Goal: Task Accomplishment & Management: Complete application form

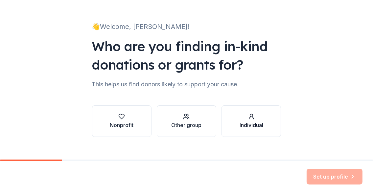
scroll to position [39, 0]
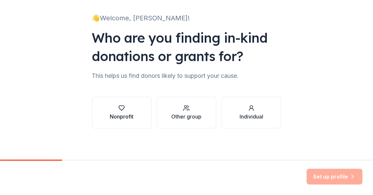
click at [120, 108] on icon "button" at bounding box center [121, 108] width 7 height 7
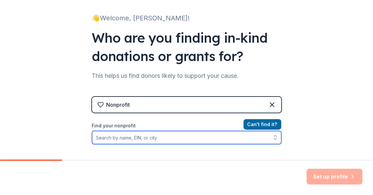
click at [113, 138] on input "Find your nonprofit" at bounding box center [186, 137] width 189 height 13
paste input "[US_EMPLOYER_IDENTIFICATION_NUMBER]"
type input "[US_EMPLOYER_IDENTIFICATION_NUMBER]"
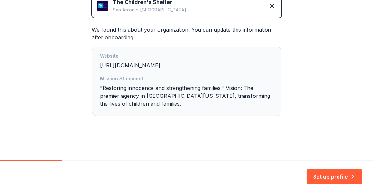
scroll to position [166, 0]
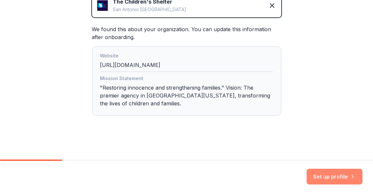
click at [325, 178] on button "Set up profile" at bounding box center [335, 177] width 56 height 16
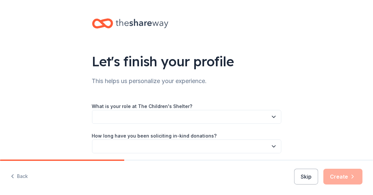
scroll to position [55, 0]
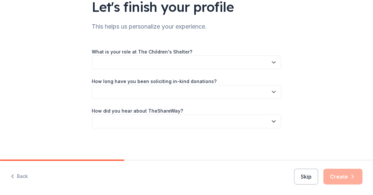
click at [111, 58] on button "button" at bounding box center [186, 63] width 189 height 14
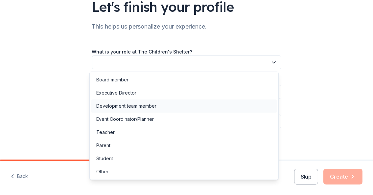
click at [150, 104] on div "Development team member" at bounding box center [126, 106] width 60 height 8
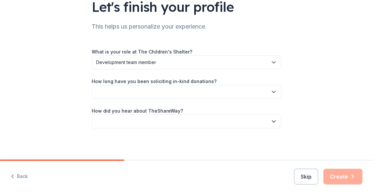
click at [112, 89] on button "button" at bounding box center [186, 92] width 189 height 14
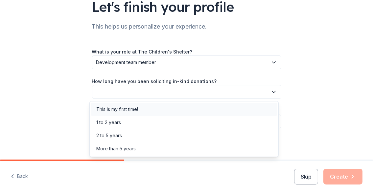
click at [118, 107] on div "This is my first time!" at bounding box center [117, 110] width 42 height 8
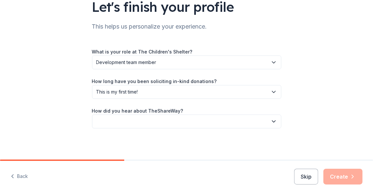
click at [117, 122] on button "button" at bounding box center [186, 122] width 189 height 14
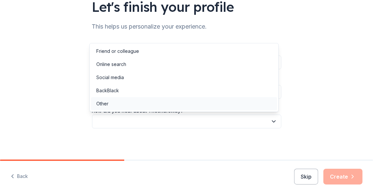
click at [134, 104] on div "Other" at bounding box center [184, 103] width 186 height 13
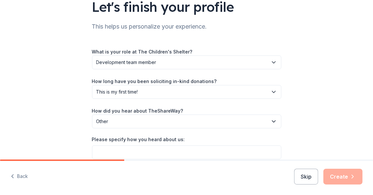
click at [124, 117] on button "Other" at bounding box center [186, 122] width 189 height 14
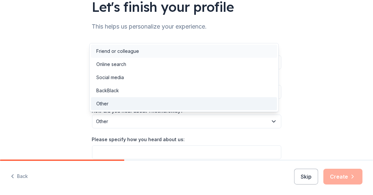
click at [130, 53] on div "Friend or colleague" at bounding box center [117, 51] width 43 height 8
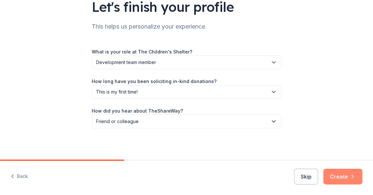
click at [344, 176] on button "Create" at bounding box center [343, 177] width 39 height 16
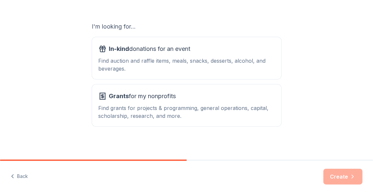
scroll to position [105, 0]
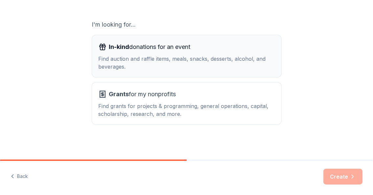
click at [130, 52] on div "In-kind donations for an event Find auction and raffle items, meals, snacks, de…" at bounding box center [187, 56] width 176 height 29
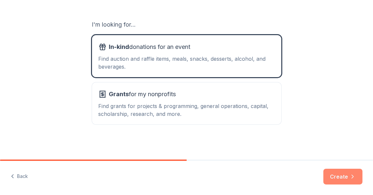
click at [348, 176] on button "Create" at bounding box center [343, 177] width 39 height 16
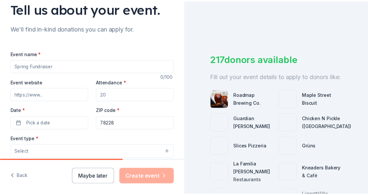
scroll to position [55, 0]
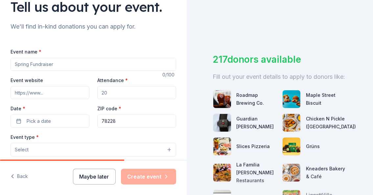
click at [92, 173] on button "Maybe later" at bounding box center [94, 177] width 43 height 16
click at [93, 177] on button "Maybe later" at bounding box center [94, 177] width 43 height 16
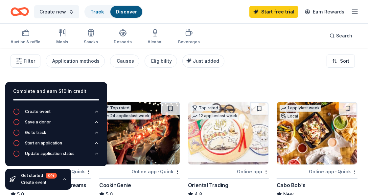
click at [64, 180] on icon "button" at bounding box center [64, 179] width 5 height 5
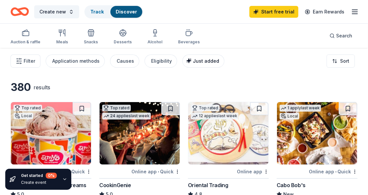
click at [200, 62] on span "Just added" at bounding box center [206, 61] width 26 height 6
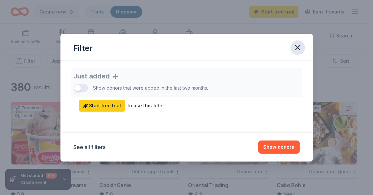
click at [300, 47] on icon "button" at bounding box center [297, 47] width 9 height 9
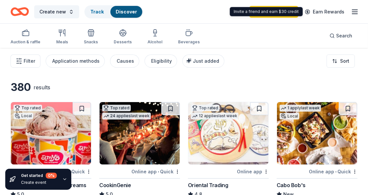
click at [356, 10] on icon "button" at bounding box center [355, 12] width 8 height 8
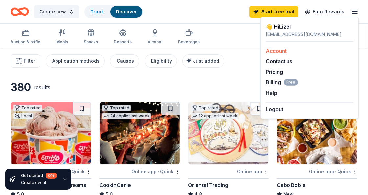
click at [277, 49] on link "Account" at bounding box center [276, 51] width 21 height 7
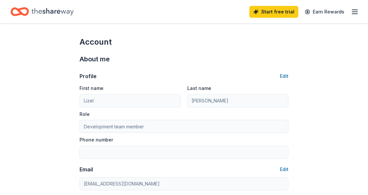
click at [355, 12] on line "button" at bounding box center [355, 12] width 5 height 0
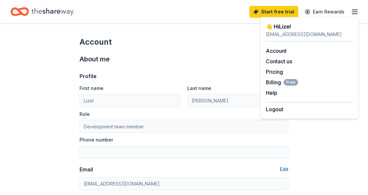
click at [47, 9] on icon "Home" at bounding box center [53, 11] width 42 height 13
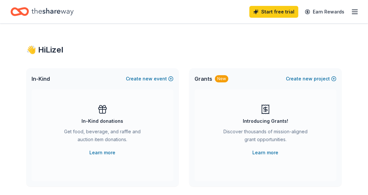
click at [19, 9] on icon "Home" at bounding box center [23, 11] width 10 height 7
click at [353, 14] on icon "button" at bounding box center [355, 12] width 8 height 8
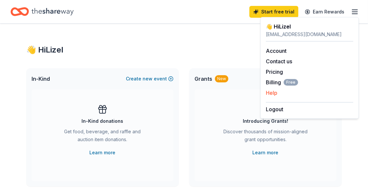
click at [270, 91] on button "Help" at bounding box center [272, 93] width 12 height 8
